Goal: Information Seeking & Learning: Learn about a topic

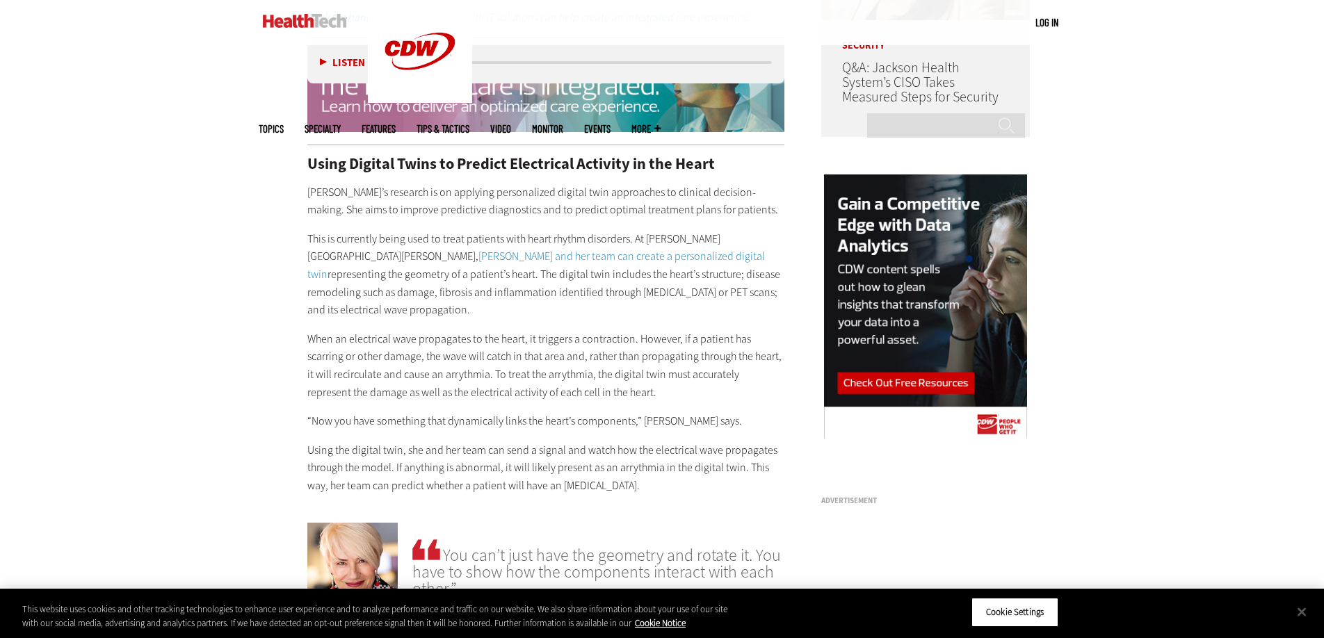
scroll to position [1347, 0]
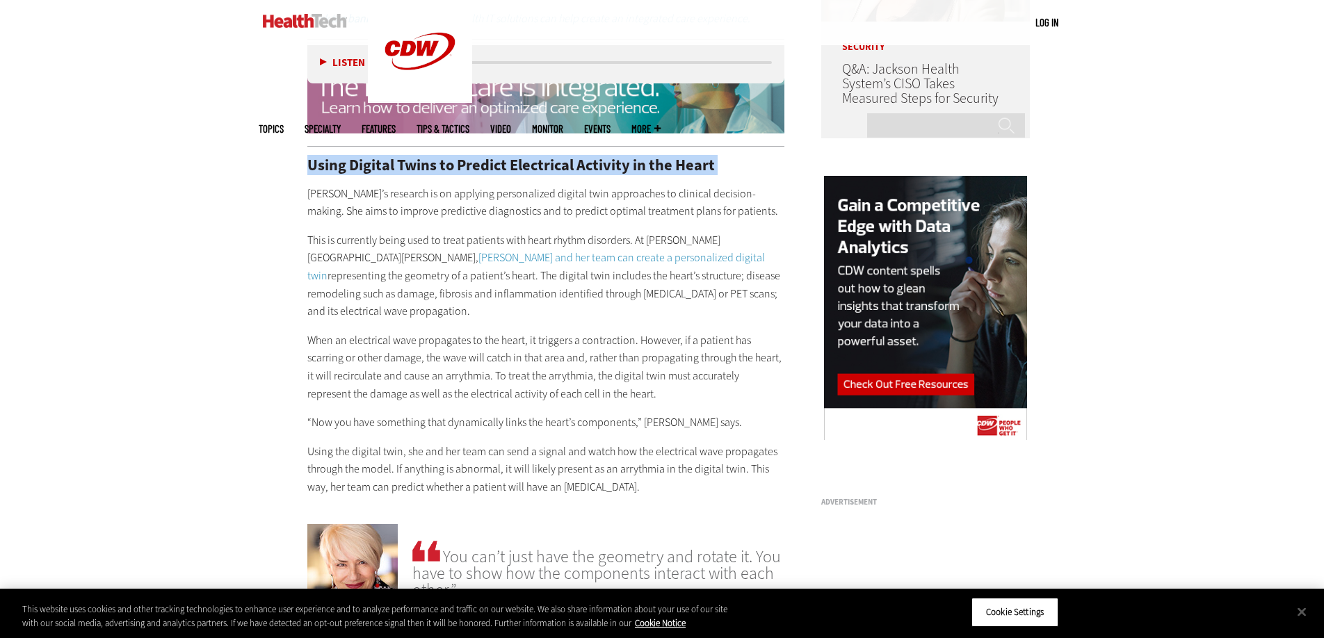
drag, startPoint x: 301, startPoint y: 149, endPoint x: 702, endPoint y: 165, distance: 401.5
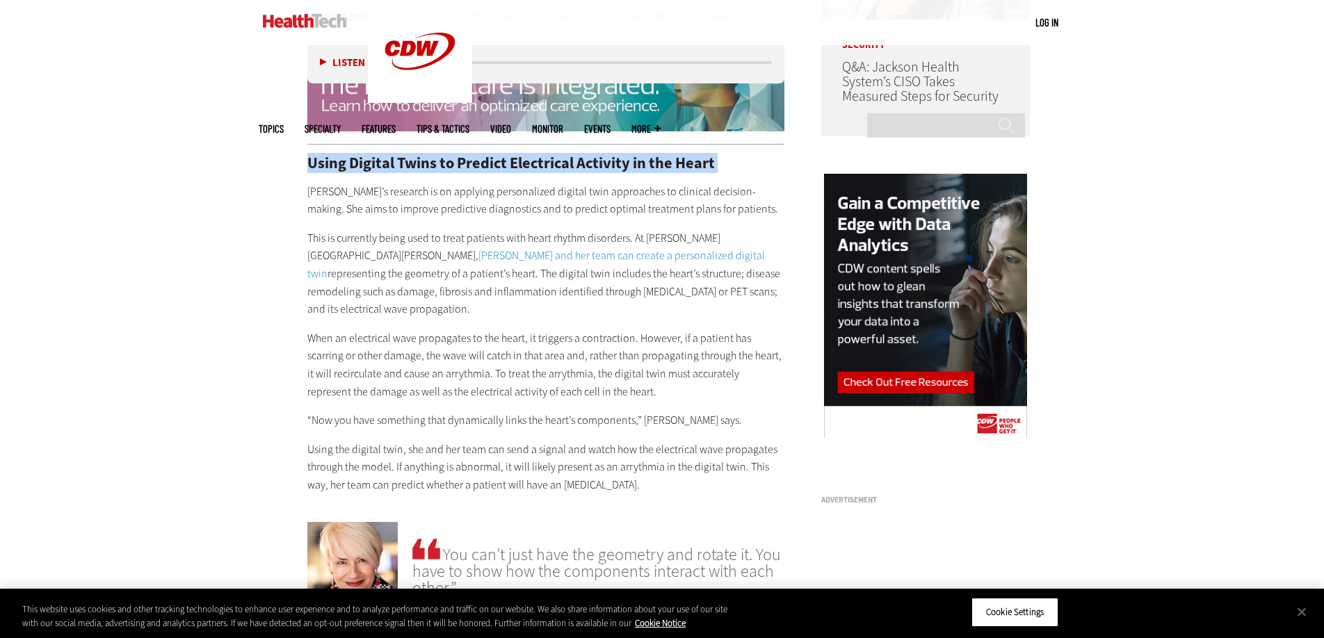
copy div "Using Digital Twins to Predict Electrical Activity in the Heart"
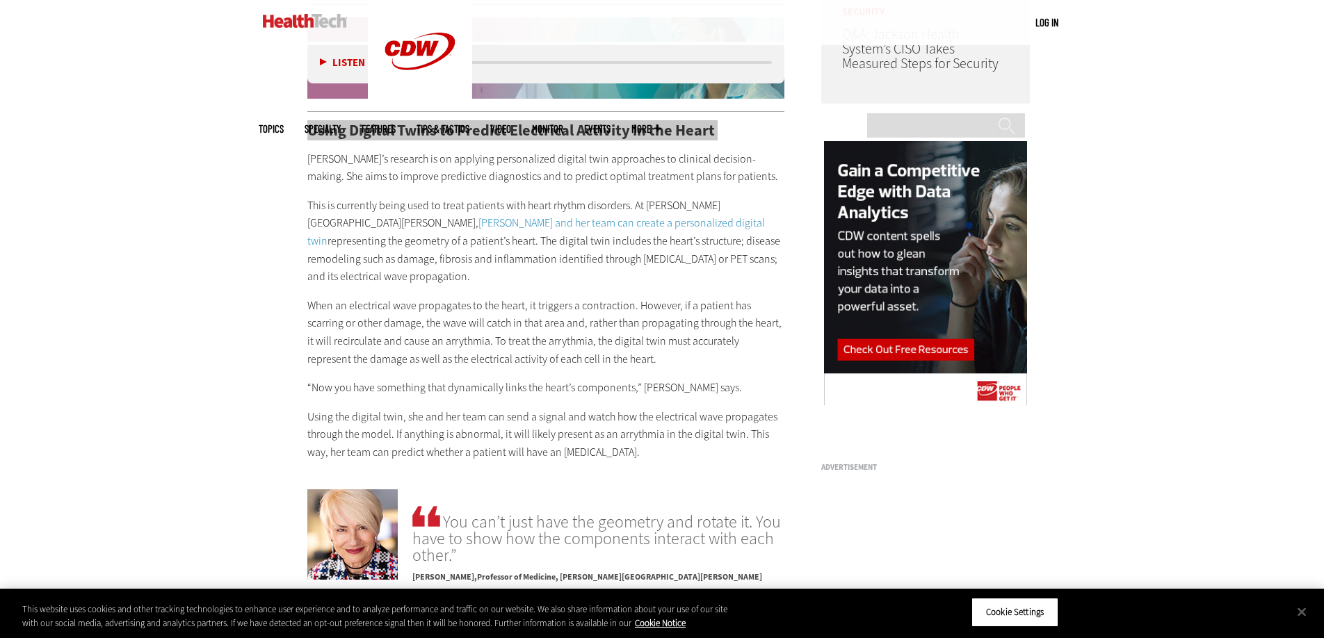
scroll to position [1386, 0]
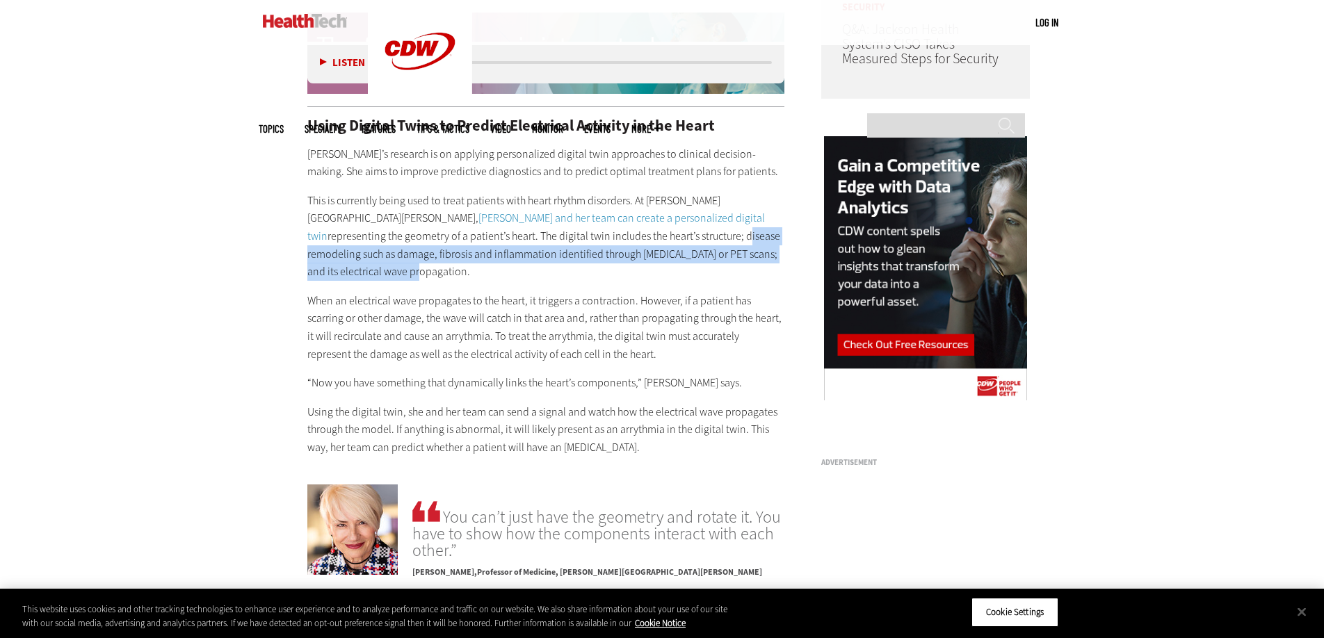
drag, startPoint x: 465, startPoint y: 218, endPoint x: 632, endPoint y: 244, distance: 168.9
click at [632, 244] on p "This is currently being used to treat patients with heart rhythm disorders. At …" at bounding box center [545, 236] width 477 height 89
copy p "disease remodeling such as damage, fibrosis and inflammation identified through…"
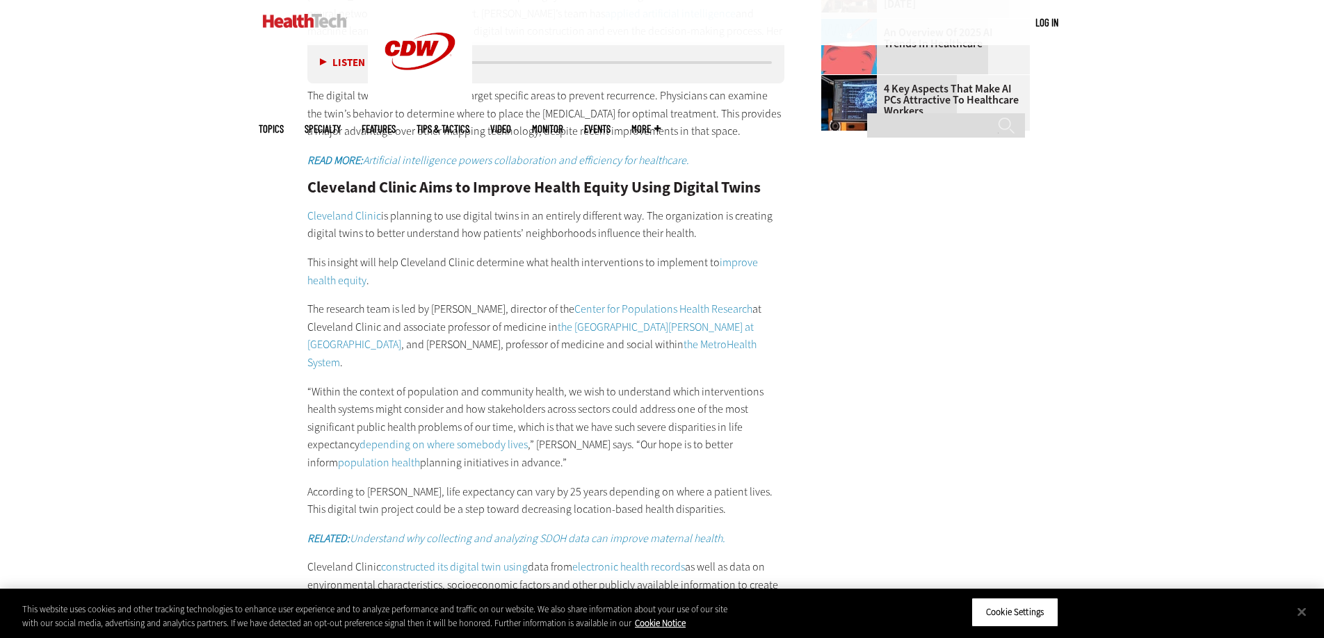
scroll to position [2196, 0]
drag, startPoint x: 728, startPoint y: 147, endPoint x: 764, endPoint y: 169, distance: 42.5
click at [768, 209] on p "Cleveland Clinic is planning to use digital twins in an entirely different way.…" at bounding box center [545, 226] width 477 height 35
copy p "creating digital twins to better understand how patients’ neighborhoods influen…"
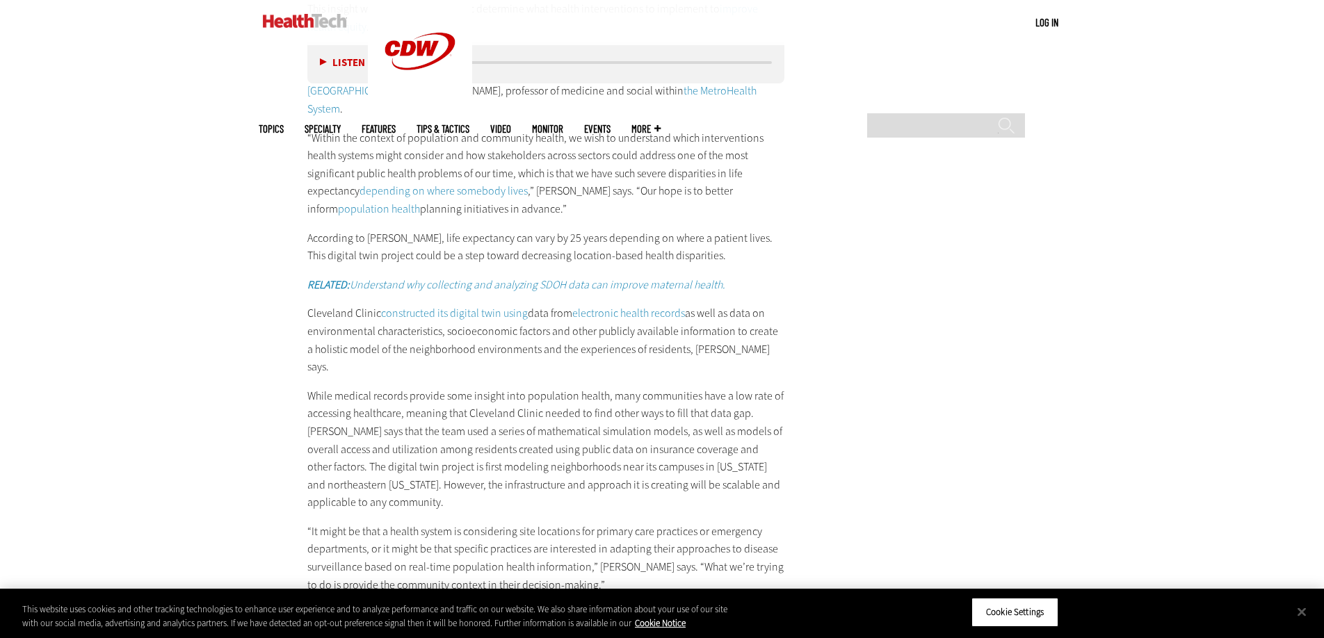
scroll to position [2453, 0]
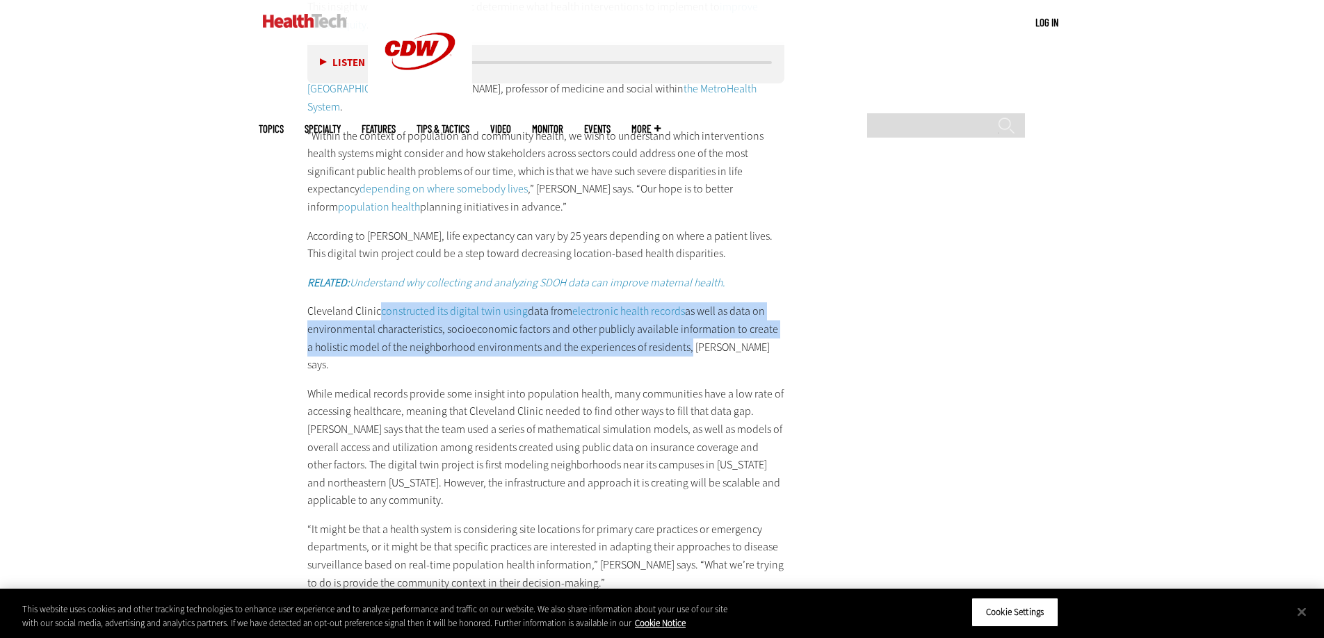
drag, startPoint x: 380, startPoint y: 242, endPoint x: 665, endPoint y: 279, distance: 288.1
click at [676, 302] on p "Cleveland Clinic constructed its digital twin using data from electronic health…" at bounding box center [545, 337] width 477 height 71
copy p "constructed its digital twin using data from electronic health records as well …"
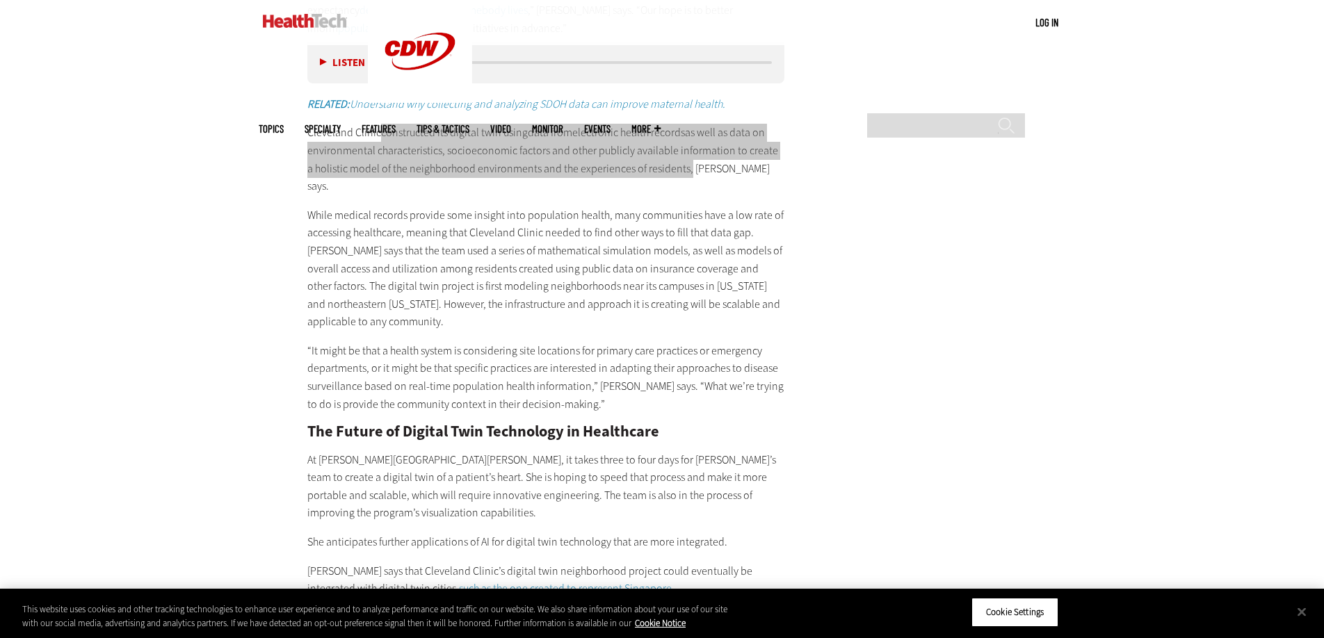
scroll to position [2793, 0]
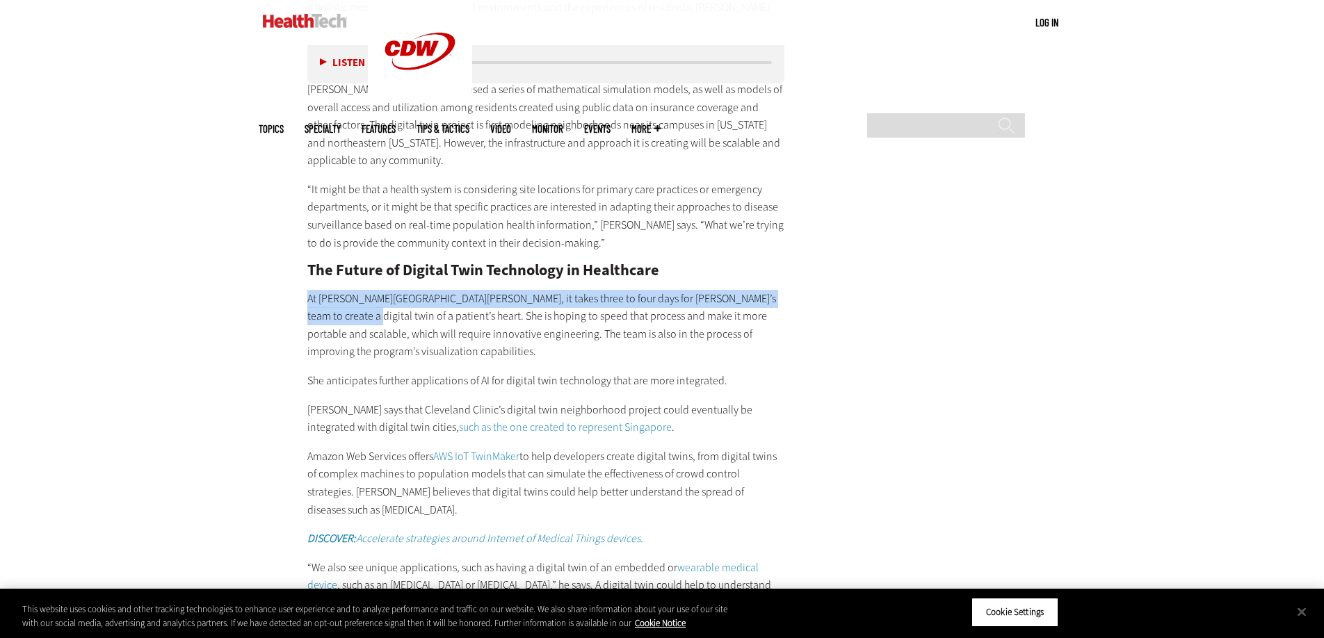
drag, startPoint x: 307, startPoint y: 191, endPoint x: 334, endPoint y: 217, distance: 36.9
click at [334, 290] on p "At [PERSON_NAME][GEOGRAPHIC_DATA][PERSON_NAME], it takes three to four days for…" at bounding box center [545, 325] width 477 height 71
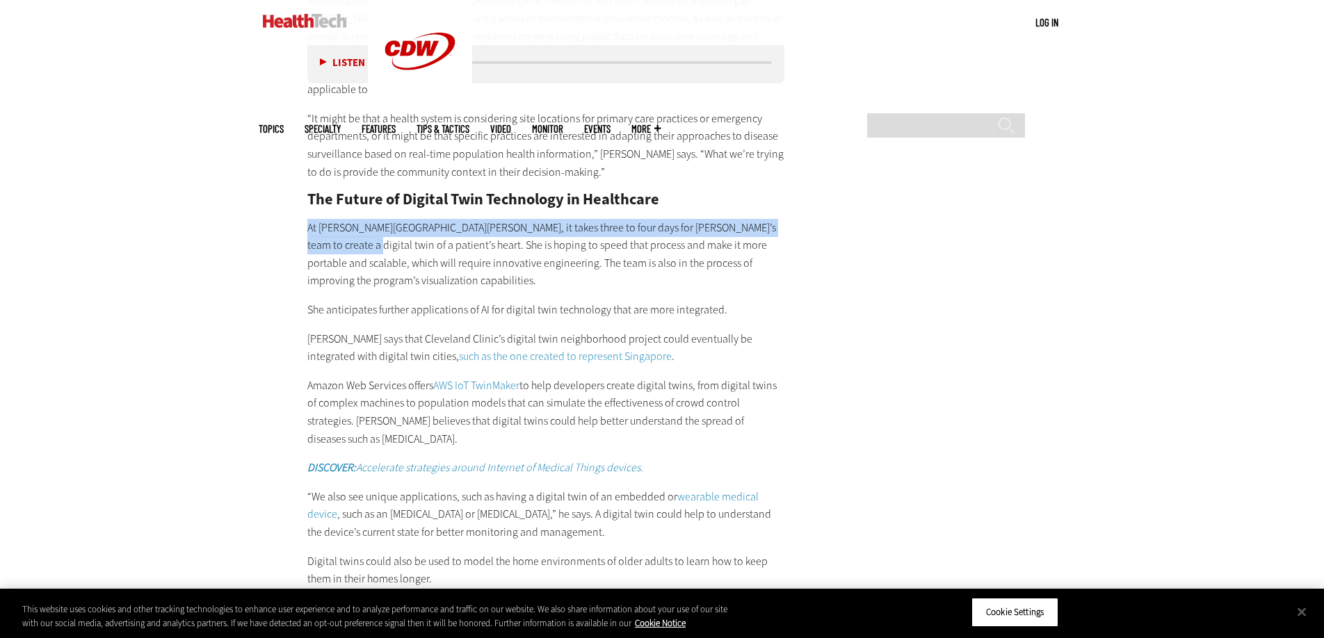
scroll to position [2938, 0]
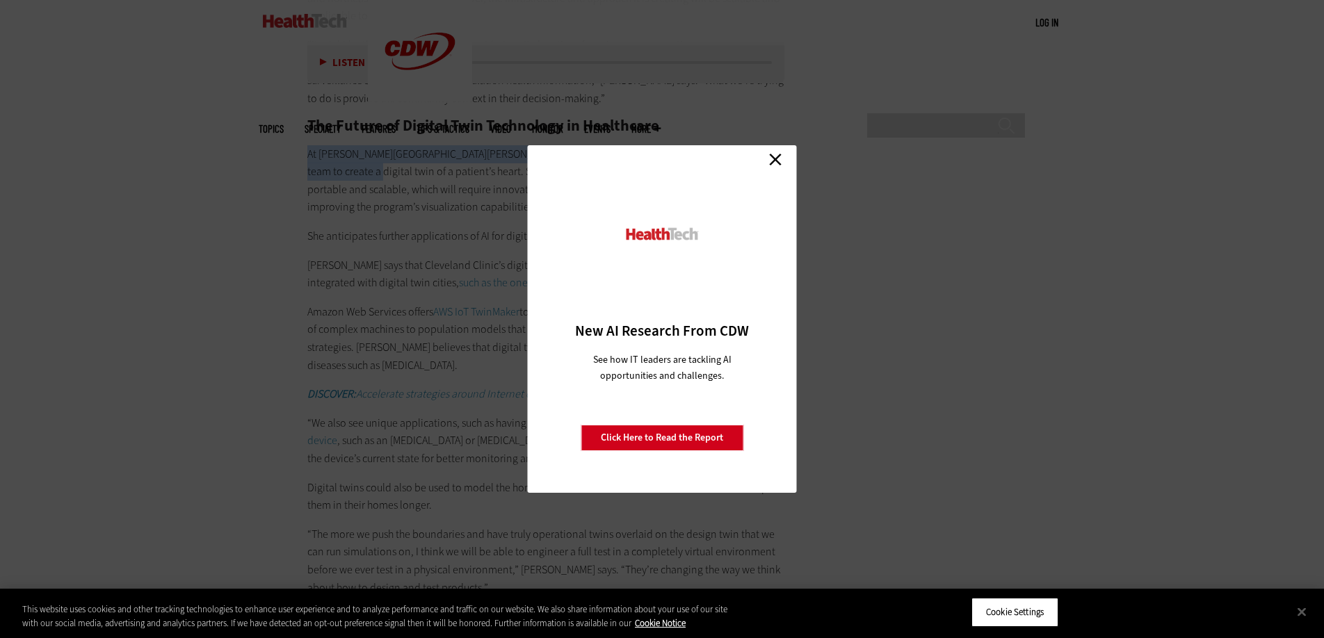
click at [772, 159] on link "Close" at bounding box center [775, 159] width 21 height 21
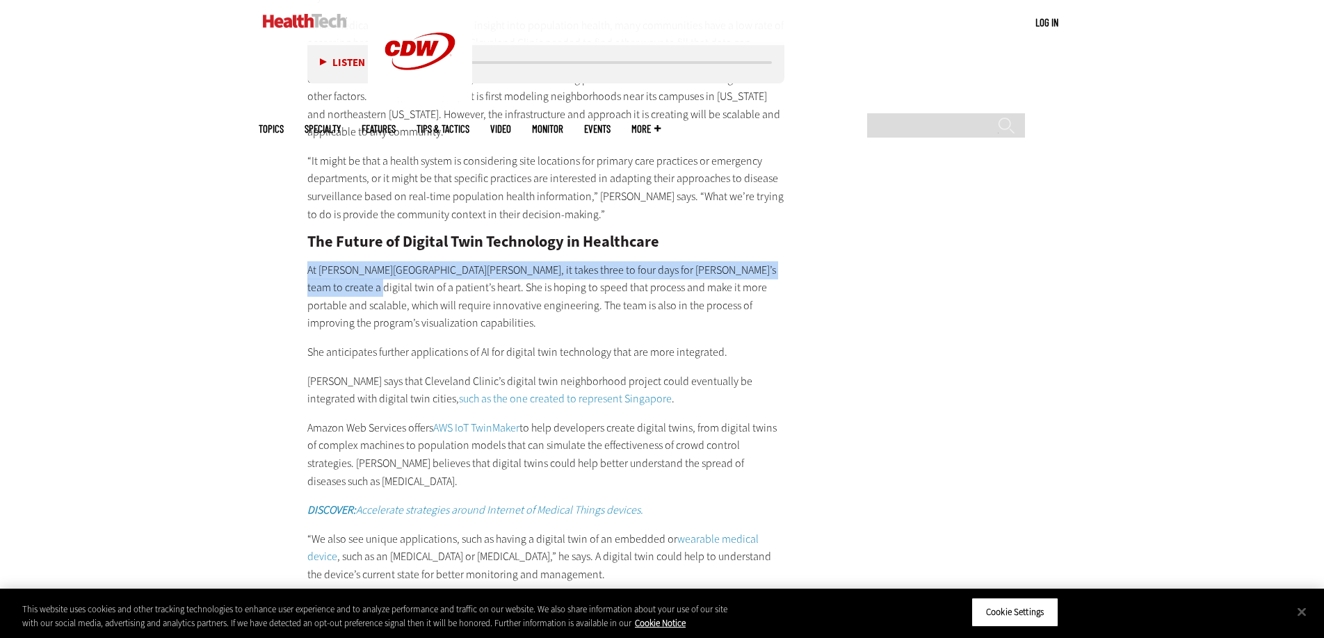
scroll to position [2815, 0]
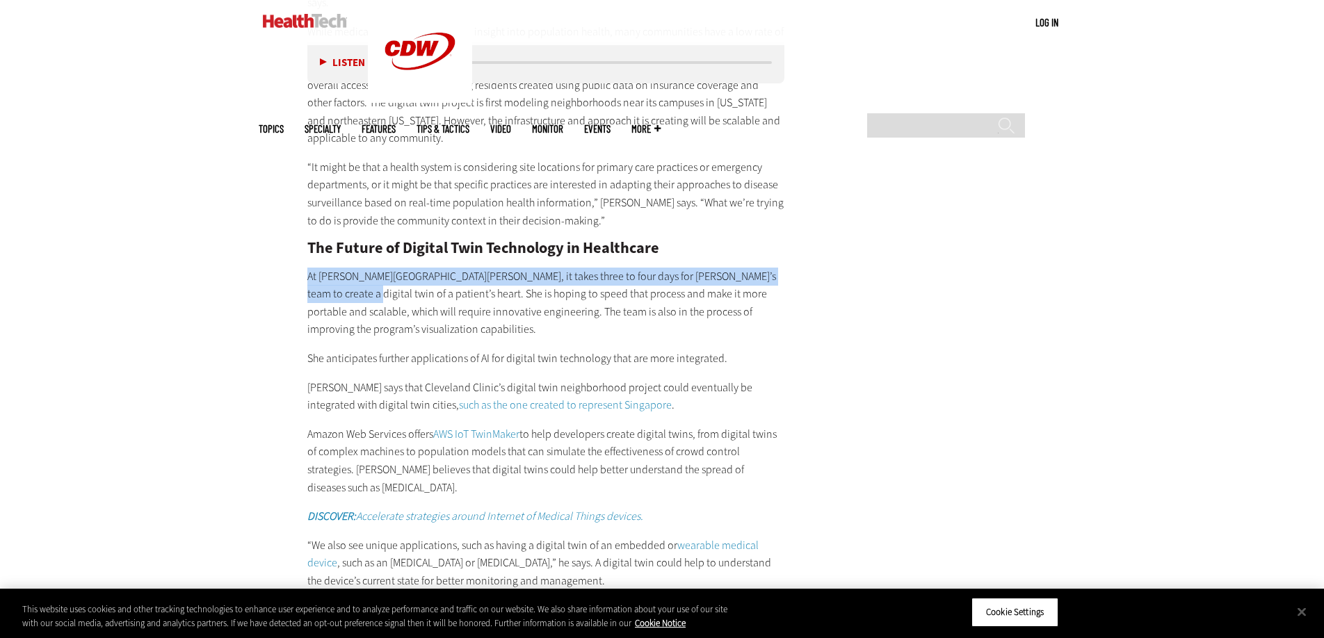
copy p "At [PERSON_NAME][GEOGRAPHIC_DATA][PERSON_NAME], it takes three to four days for…"
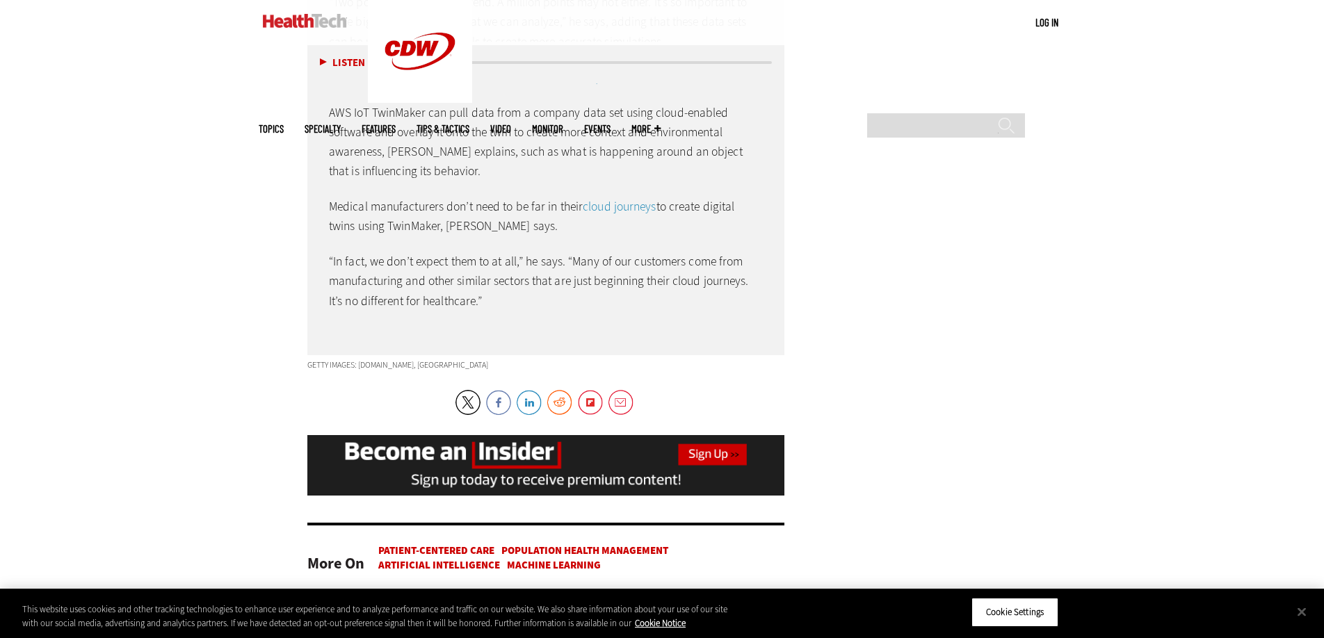
scroll to position [3820, 0]
